Goal: Check status: Check status

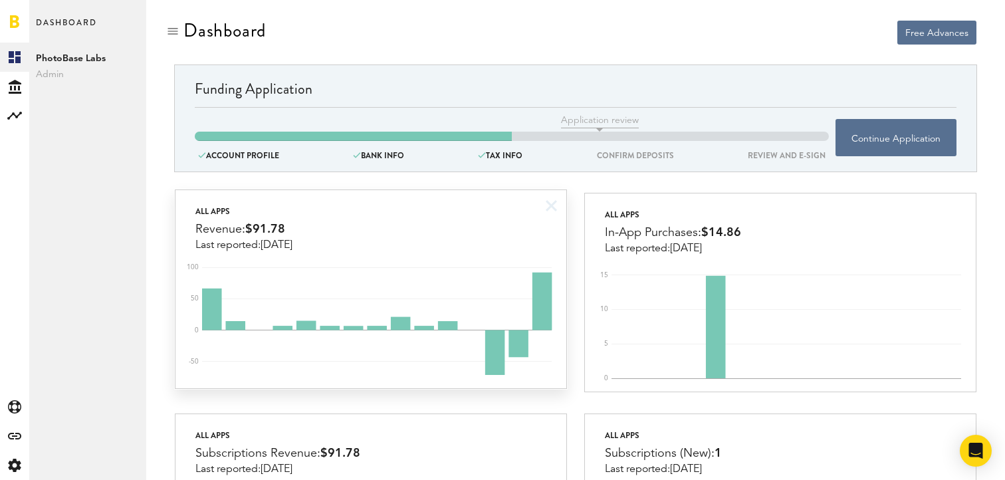
click at [514, 242] on div "All apps Revenue: $91.78 Last reported: [DATE]" at bounding box center [371, 220] width 390 height 61
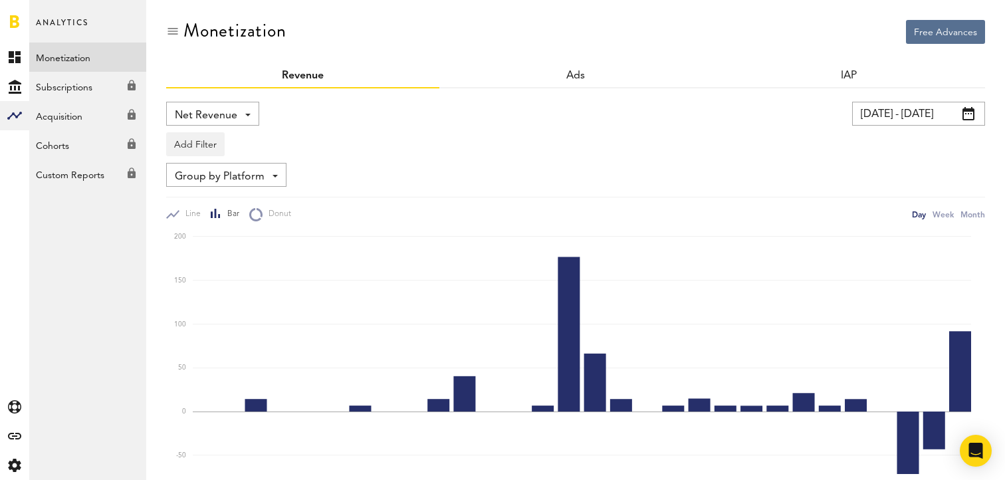
click at [174, 120] on div "Net Revenue Net Revenue Gross Revenue Profit" at bounding box center [212, 114] width 93 height 24
click at [186, 176] on span "Gross Revenue" at bounding box center [213, 169] width 66 height 23
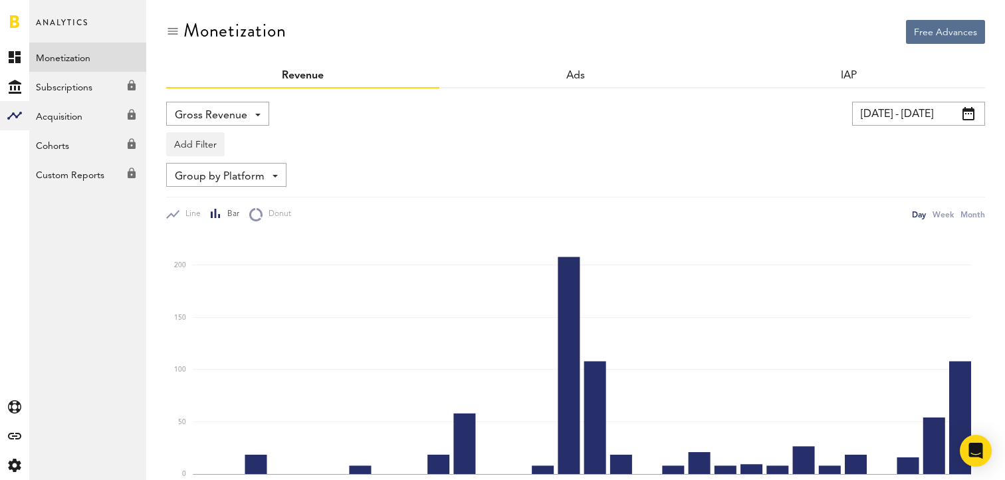
click at [248, 120] on div "Gross Revenue Net Revenue Gross Revenue Profit" at bounding box center [217, 114] width 103 height 24
click at [209, 199] on span "Profit" at bounding box center [218, 193] width 76 height 23
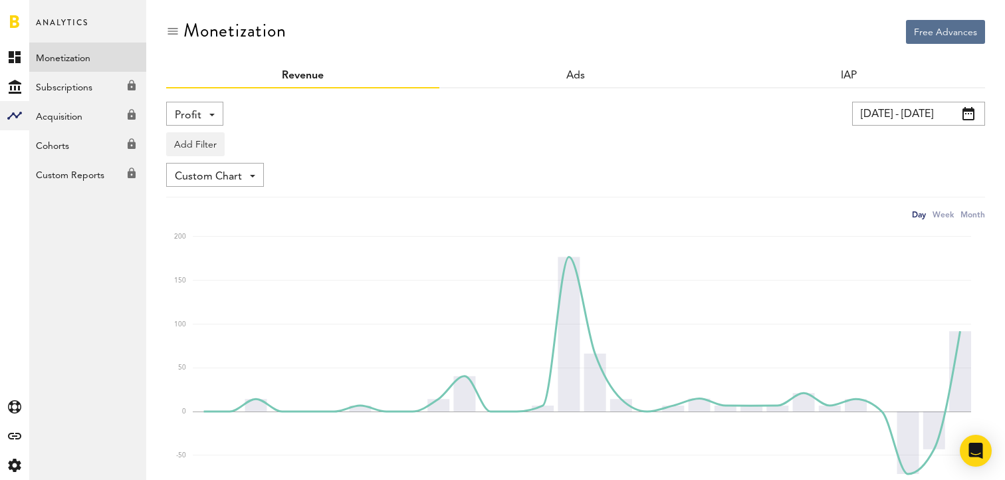
click at [215, 113] on div "Profit Net Revenue Gross Revenue Profit" at bounding box center [194, 114] width 57 height 24
click at [209, 160] on span "Gross Revenue" at bounding box center [212, 169] width 64 height 23
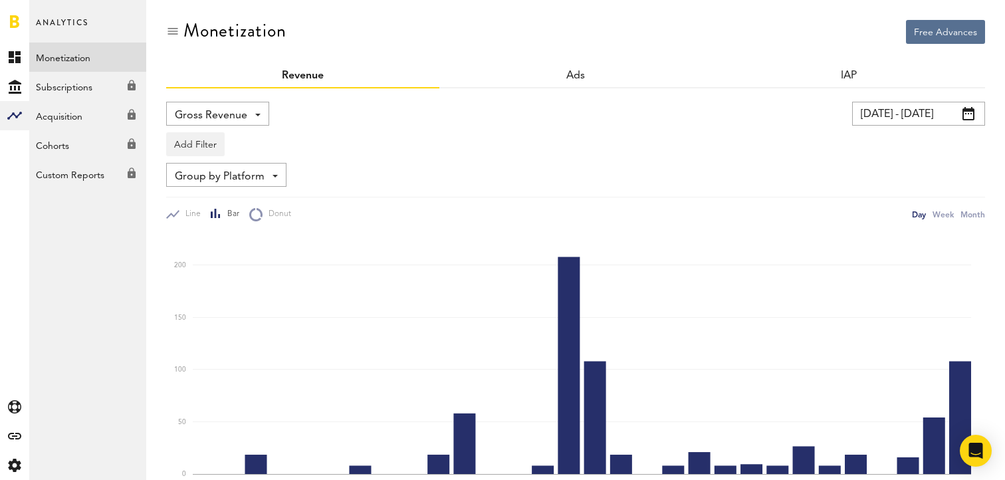
click at [208, 119] on span "Gross Revenue" at bounding box center [211, 115] width 72 height 23
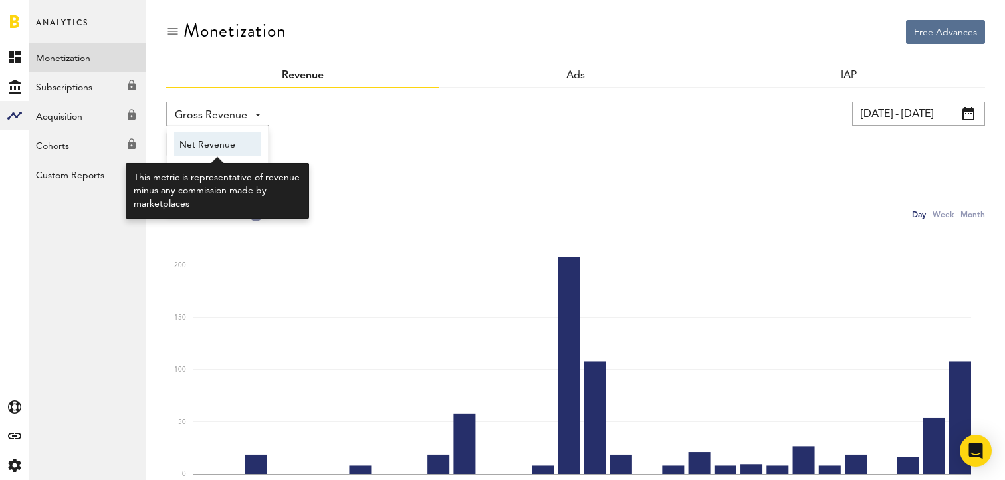
click at [202, 143] on span "Net Revenue" at bounding box center [218, 145] width 76 height 23
